Goal: Navigation & Orientation: Find specific page/section

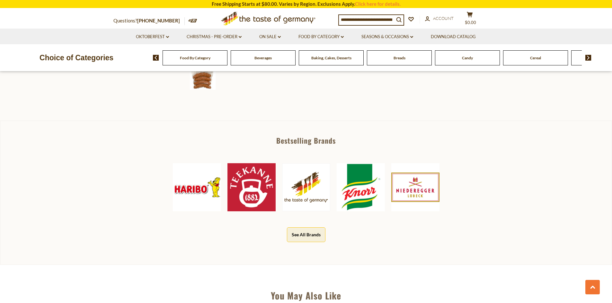
scroll to position [225, 0]
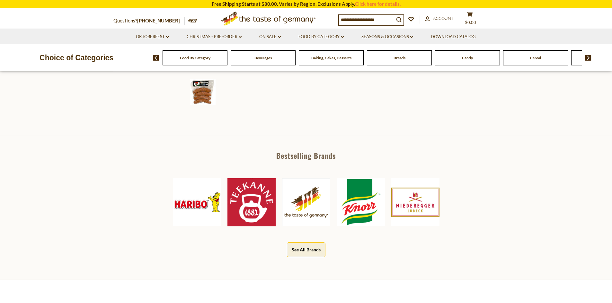
click at [302, 249] on button "See All Brands" at bounding box center [306, 250] width 39 height 14
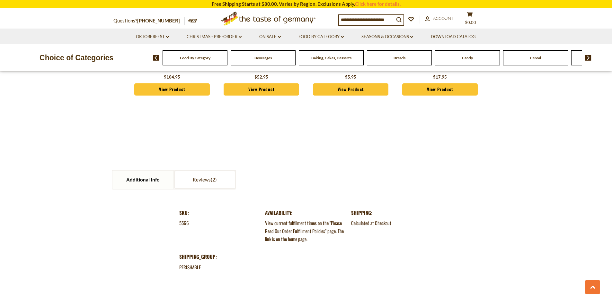
scroll to position [482, 0]
